Goal: Information Seeking & Learning: Check status

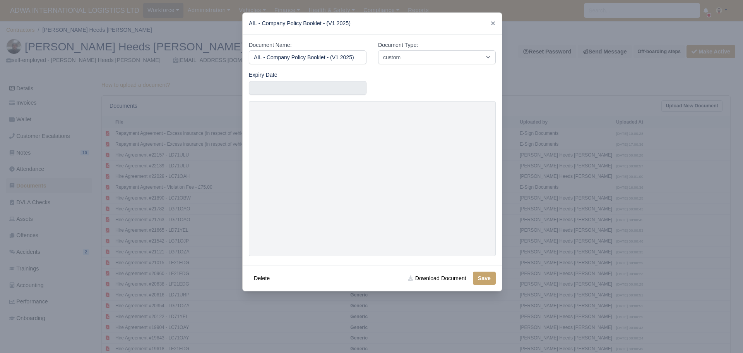
select select "custom"
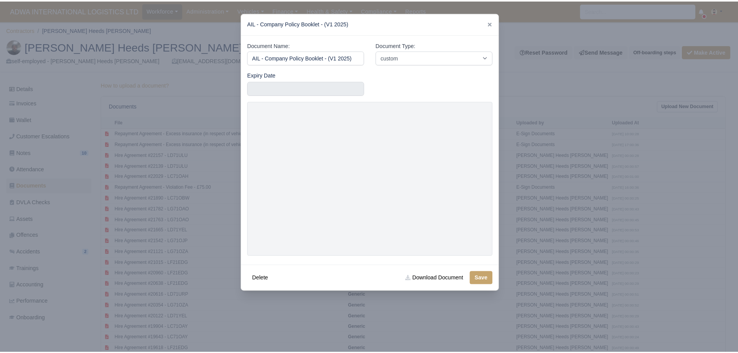
scroll to position [204, 0]
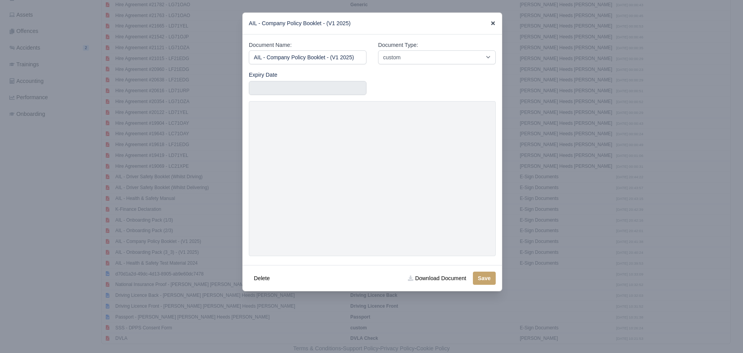
click at [491, 25] on icon at bounding box center [493, 23] width 5 height 5
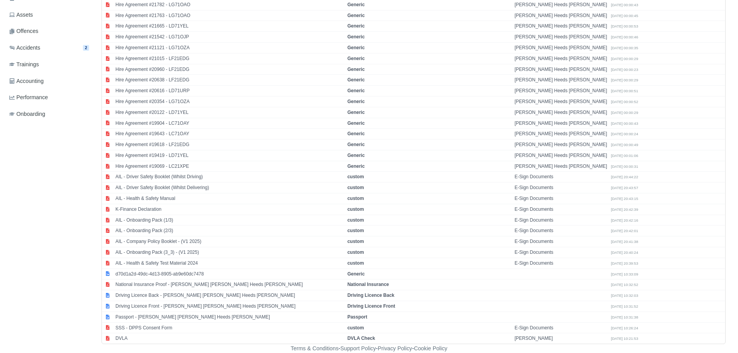
scroll to position [0, 0]
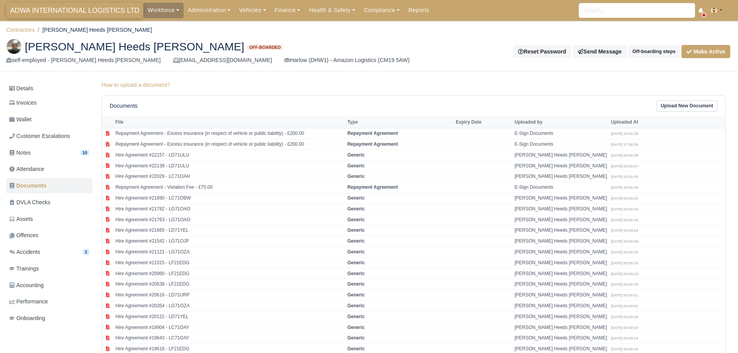
drag, startPoint x: 69, startPoint y: 12, endPoint x: 92, endPoint y: 12, distance: 23.2
click at [69, 12] on span "ADWA INTERNATIONAL LOGISTICS LTD" at bounding box center [74, 10] width 137 height 15
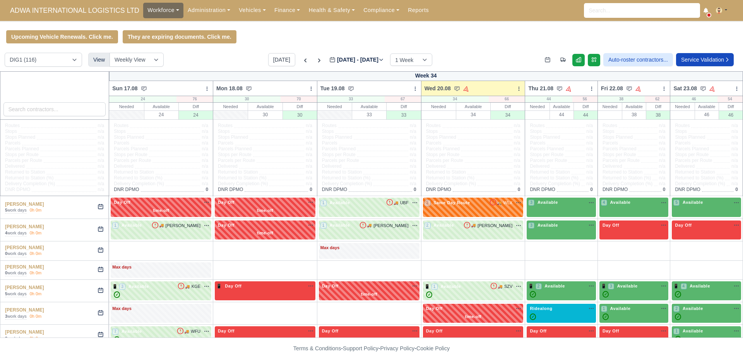
click at [165, 12] on link "Workforce" at bounding box center [163, 10] width 40 height 15
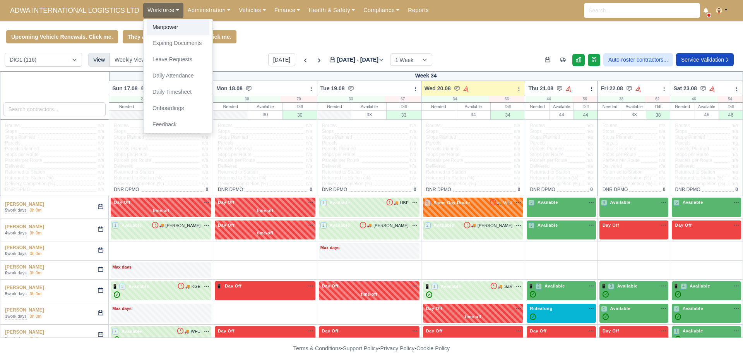
click at [163, 26] on link "Manpower" at bounding box center [178, 27] width 63 height 16
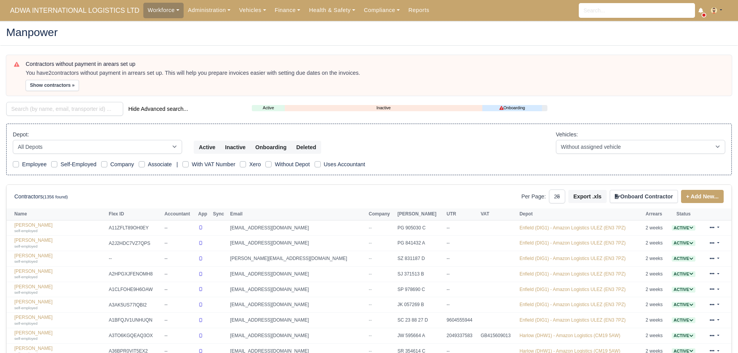
select select "25"
click at [87, 106] on input "search" at bounding box center [64, 109] width 117 height 14
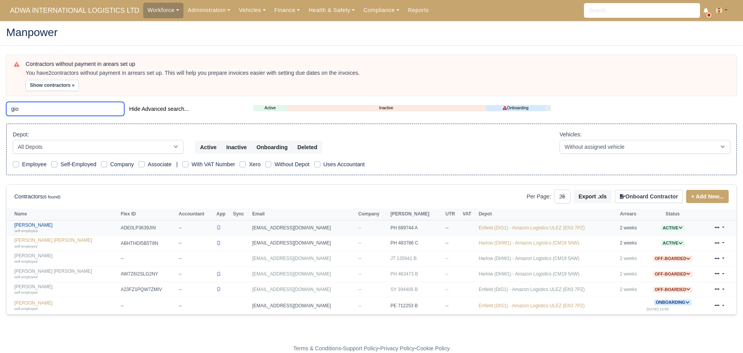
type input "gio"
click at [41, 224] on link "Giovanni Tesei self-employed" at bounding box center [65, 227] width 103 height 11
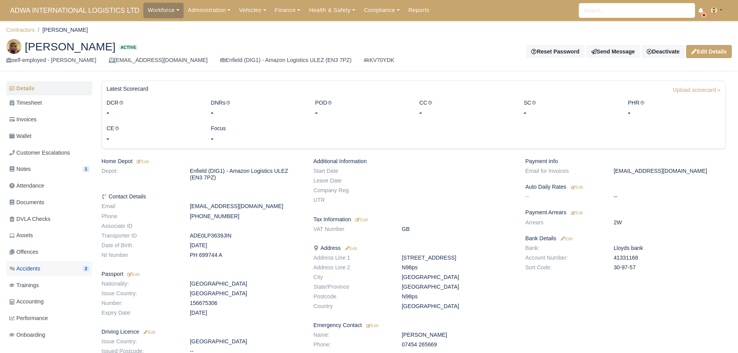
click at [43, 264] on link "Accidents 2" at bounding box center [49, 268] width 86 height 15
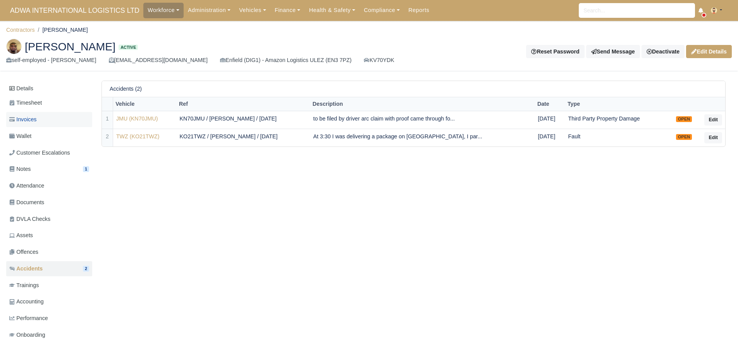
click at [43, 121] on link "Invoices" at bounding box center [49, 119] width 86 height 15
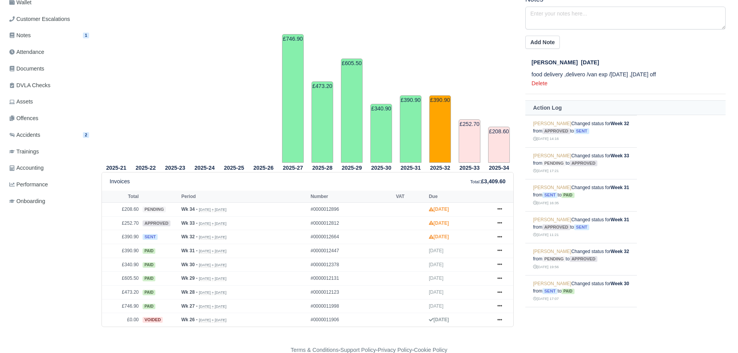
scroll to position [135, 0]
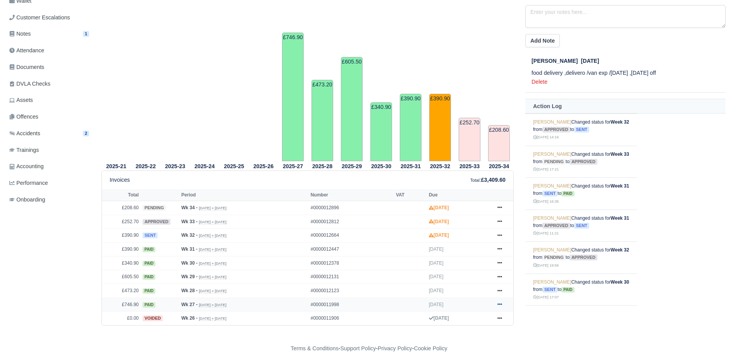
click at [501, 302] on icon at bounding box center [499, 304] width 5 height 5
click at [459, 251] on link "Show Invoice" at bounding box center [470, 257] width 69 height 16
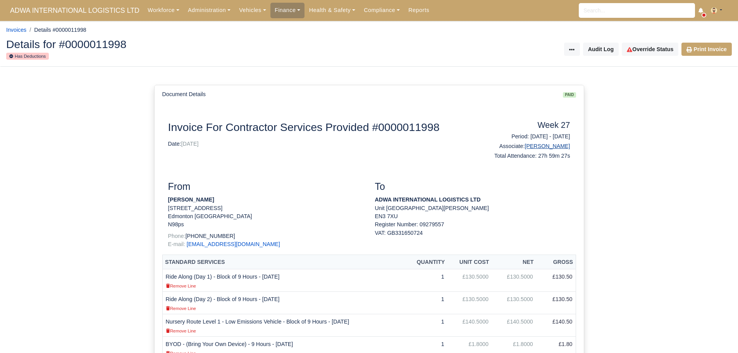
drag, startPoint x: 575, startPoint y: 145, endPoint x: 535, endPoint y: 145, distance: 40.3
click at [535, 145] on div "Week 27 Period: [DATE] - [DATE] Associate: [PERSON_NAME] Total Attendance: 27h …" at bounding box center [523, 141] width 103 height 42
copy link "[PERSON_NAME]"
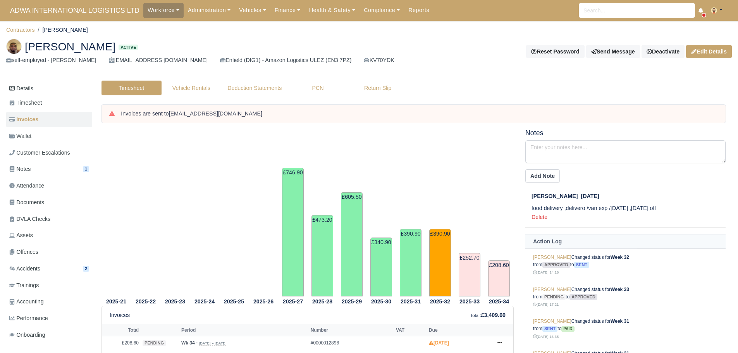
scroll to position [135, 0]
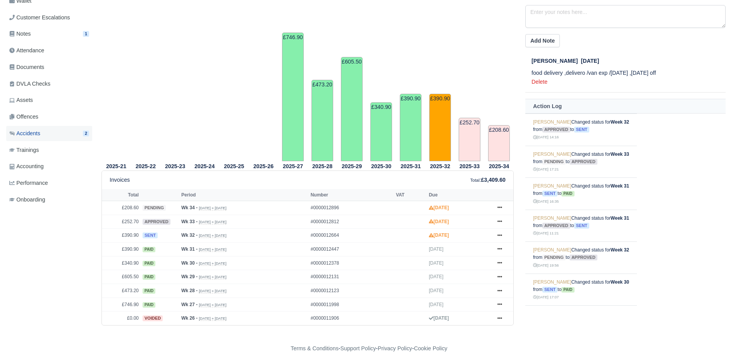
click at [47, 132] on link "Accidents 2" at bounding box center [49, 133] width 86 height 15
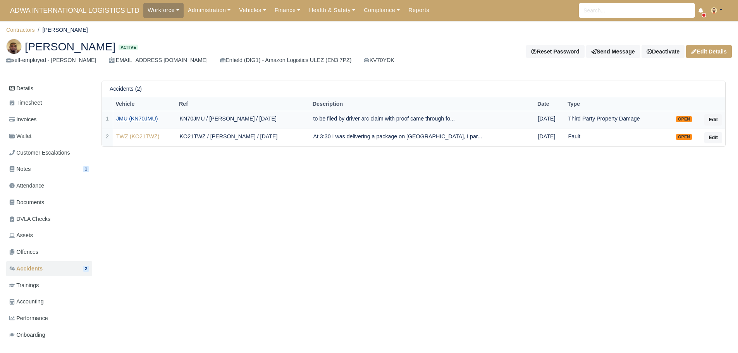
click at [153, 119] on link "JMU (KN70JMU)" at bounding box center [144, 118] width 57 height 9
click at [146, 139] on link "TWZ (KO21TWZ)" at bounding box center [144, 136] width 57 height 9
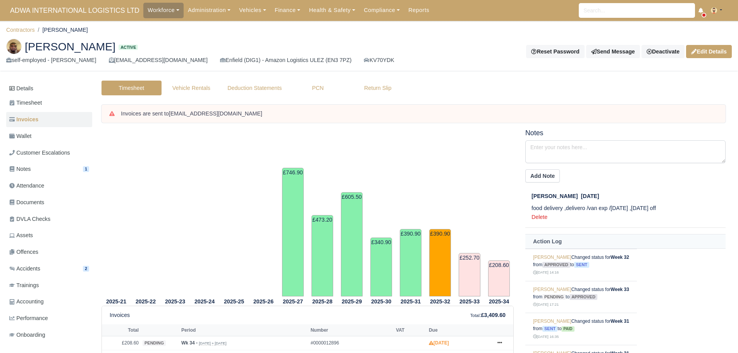
scroll to position [135, 0]
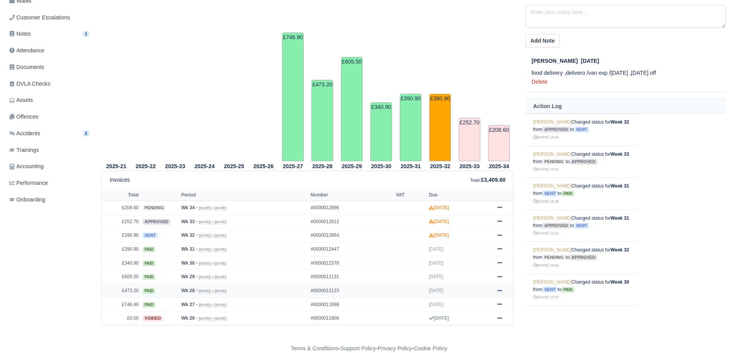
click at [498, 289] on icon at bounding box center [499, 290] width 5 height 5
click at [471, 304] on link "Show Invoice" at bounding box center [470, 305] width 69 height 16
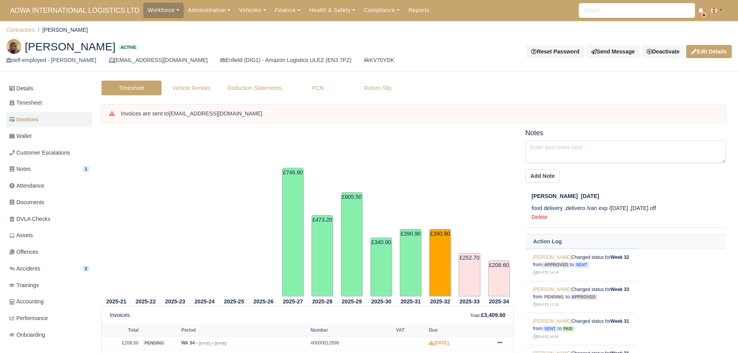
scroll to position [135, 0]
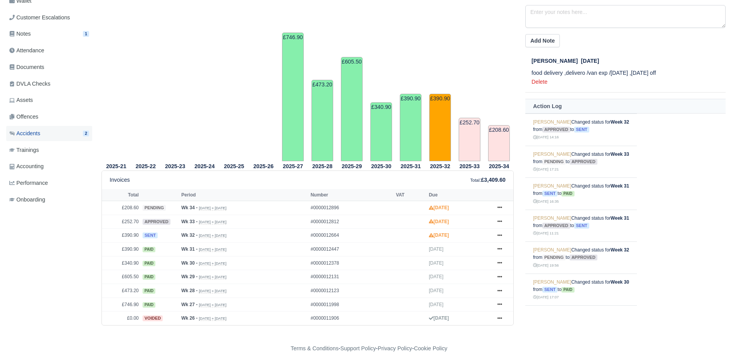
click at [45, 134] on link "Accidents 2" at bounding box center [49, 133] width 86 height 15
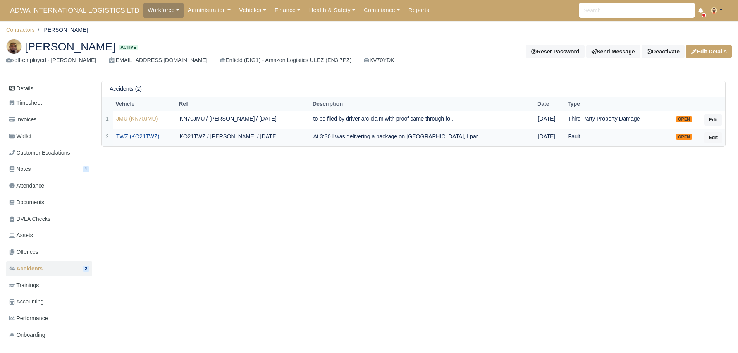
click at [152, 136] on link "TWZ (KO21TWZ)" at bounding box center [144, 136] width 57 height 9
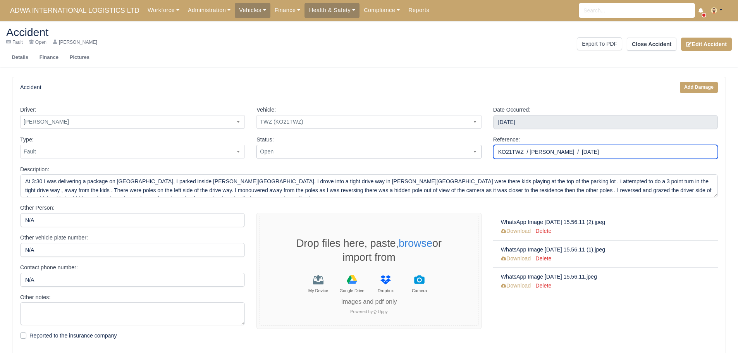
drag, startPoint x: 603, startPoint y: 150, endPoint x: 479, endPoint y: 150, distance: 124.3
click at [479, 150] on div "Type: Fault Non-Fault Third Party Property Damage Injury Near-Miss Theft to Fle…" at bounding box center [368, 150] width 709 height 30
